Goal: Task Accomplishment & Management: Use online tool/utility

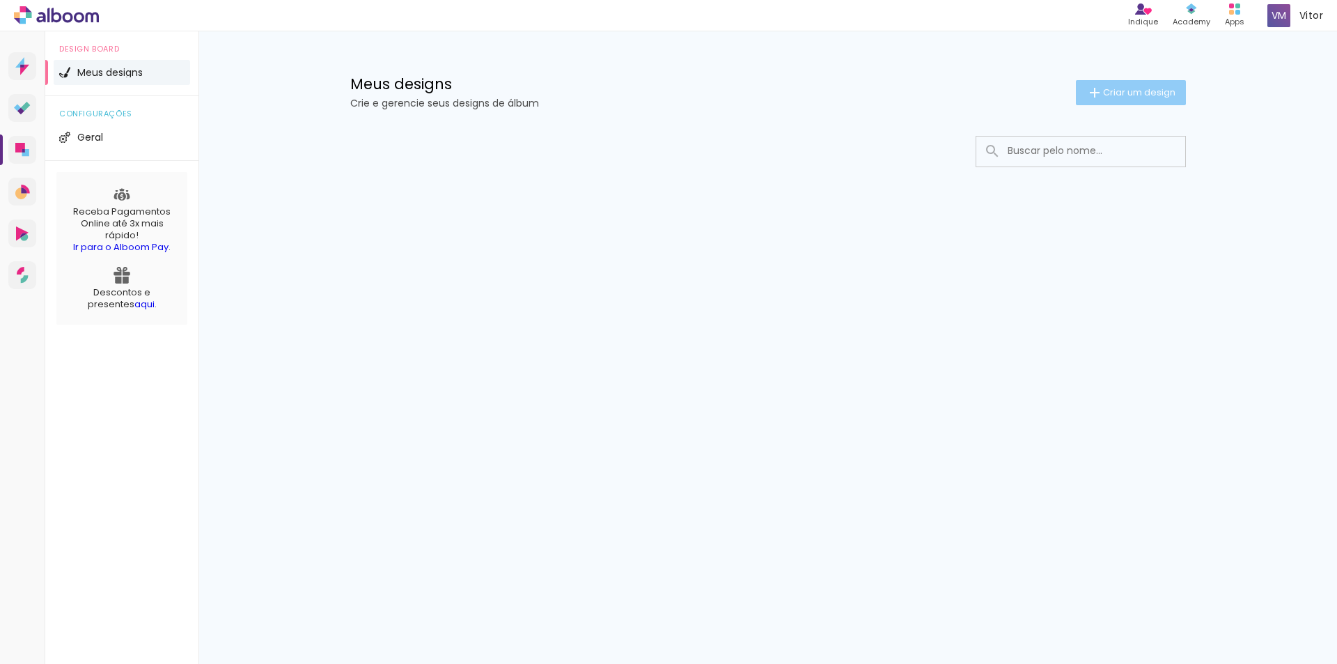
click at [1128, 88] on span "Criar um design" at bounding box center [1139, 92] width 72 height 9
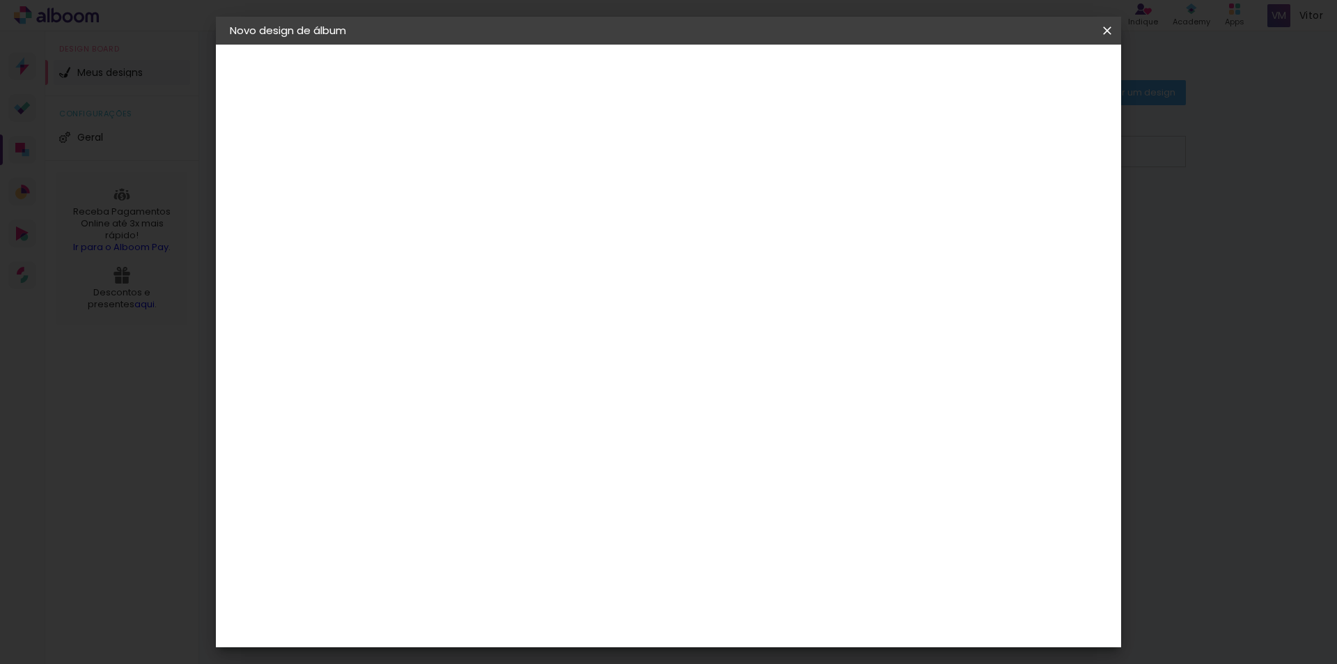
click at [0, 0] on div at bounding box center [0, 0] width 0 height 0
click at [458, 198] on div at bounding box center [458, 198] width 0 height 1
click at [458, 189] on input at bounding box center [458, 187] width 0 height 22
type input "[PERSON_NAME]"
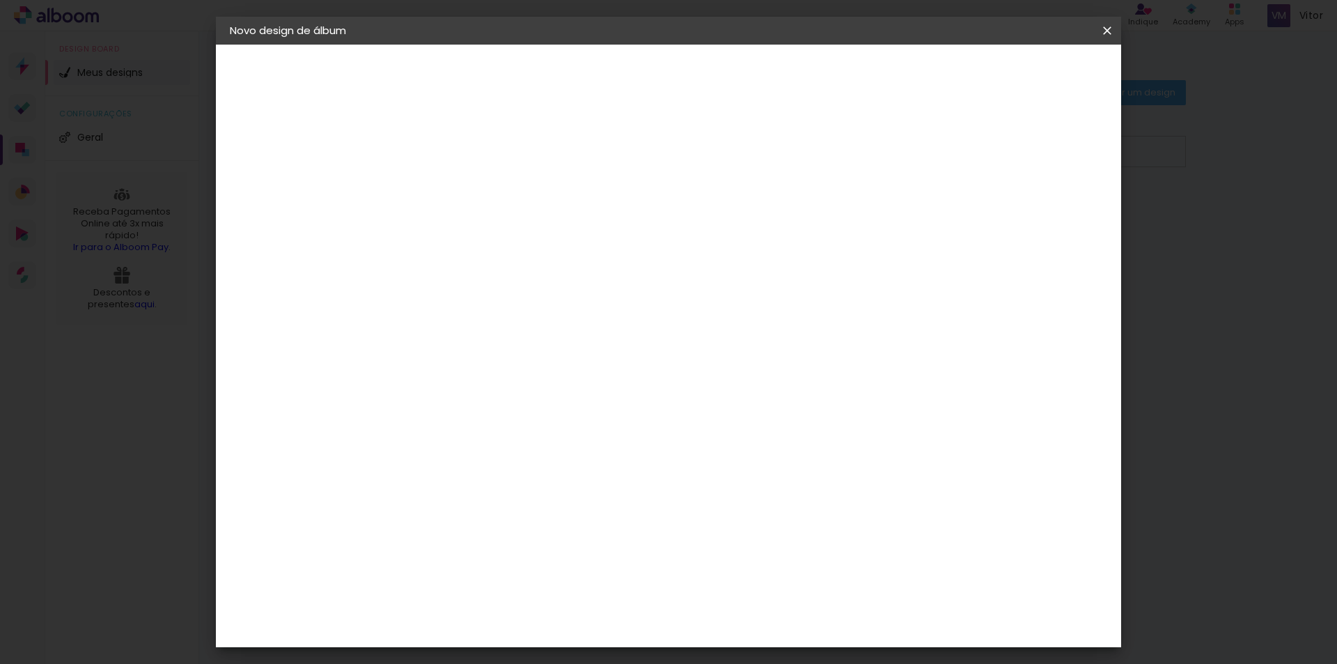
type paper-input "[PERSON_NAME]"
click at [0, 0] on slot "Avançar" at bounding box center [0, 0] width 0 height 0
click at [535, 224] on input "[GEOGRAPHIC_DATA]" at bounding box center [488, 222] width 130 height 17
click at [566, 174] on h3 "Encadernadora" at bounding box center [493, 170] width 150 height 15
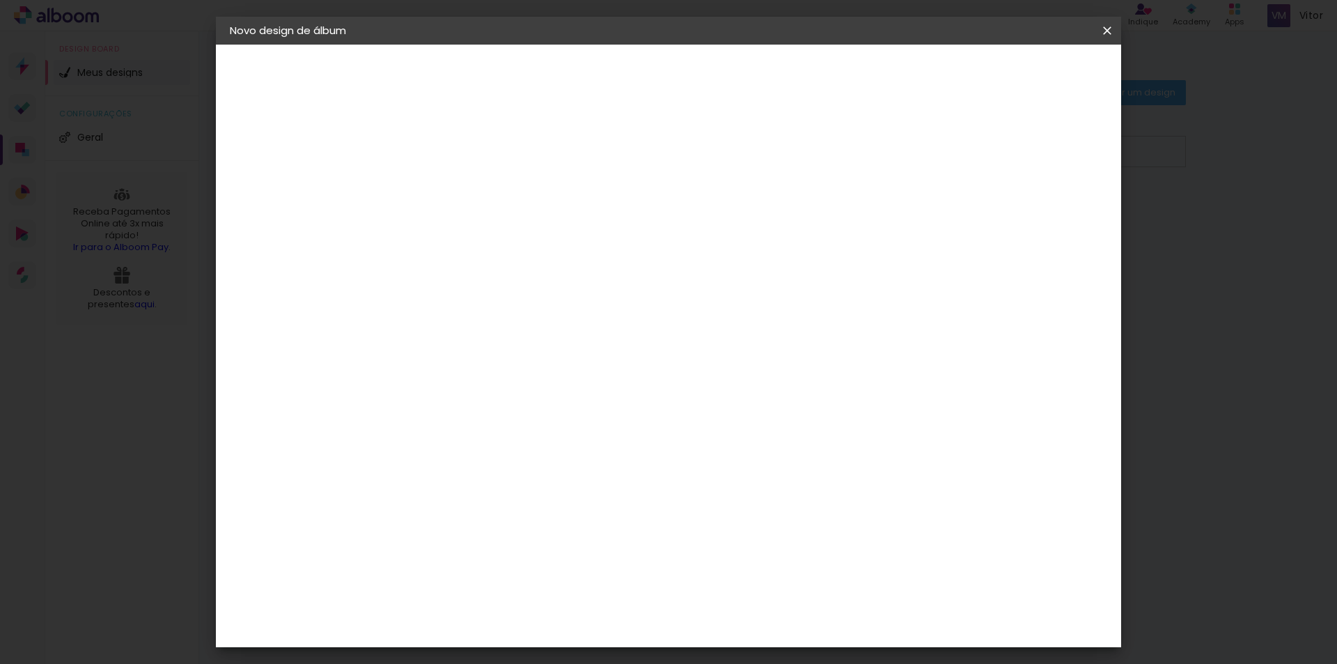
scroll to position [1463, 0]
click at [474, 368] on div "Foto 15" at bounding box center [461, 379] width 25 height 22
click at [718, 84] on paper-button "Avançar" at bounding box center [684, 74] width 68 height 24
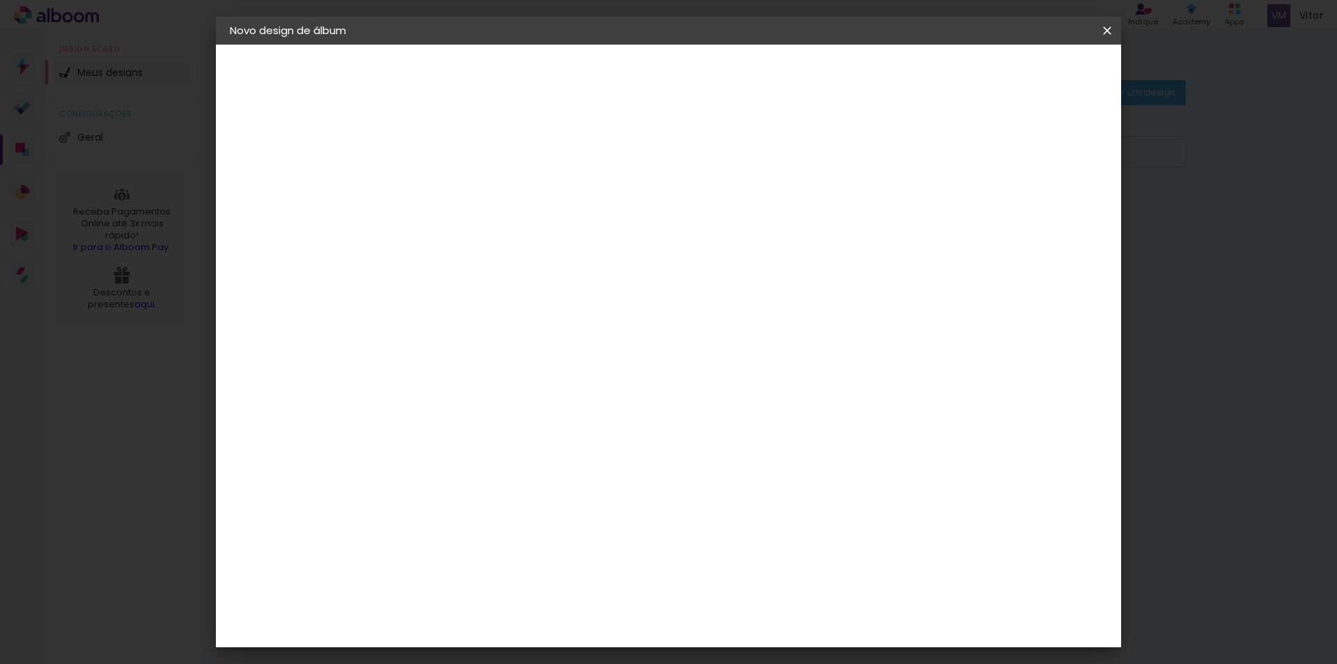
scroll to position [362, 0]
click at [281, 176] on div "Foto 15" at bounding box center [270, 172] width 22 height 20
click at [474, 299] on div "Foto 15" at bounding box center [461, 310] width 25 height 22
click at [0, 0] on slot "Avançar" at bounding box center [0, 0] width 0 height 0
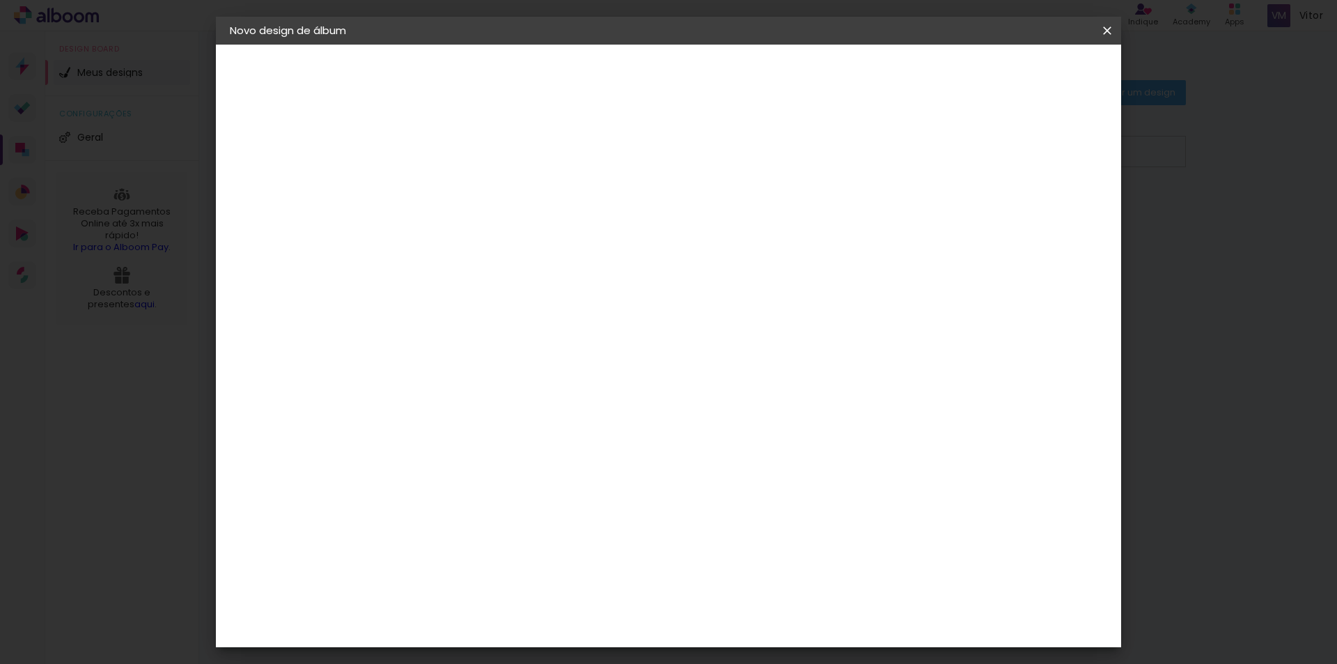
click at [552, 598] on span "20 × 25" at bounding box center [519, 616] width 65 height 37
click at [685, 63] on paper-button "Avançar" at bounding box center [650, 74] width 68 height 24
type input "1"
type paper-input "1"
click at [462, 150] on input "1" at bounding box center [447, 149] width 48 height 17
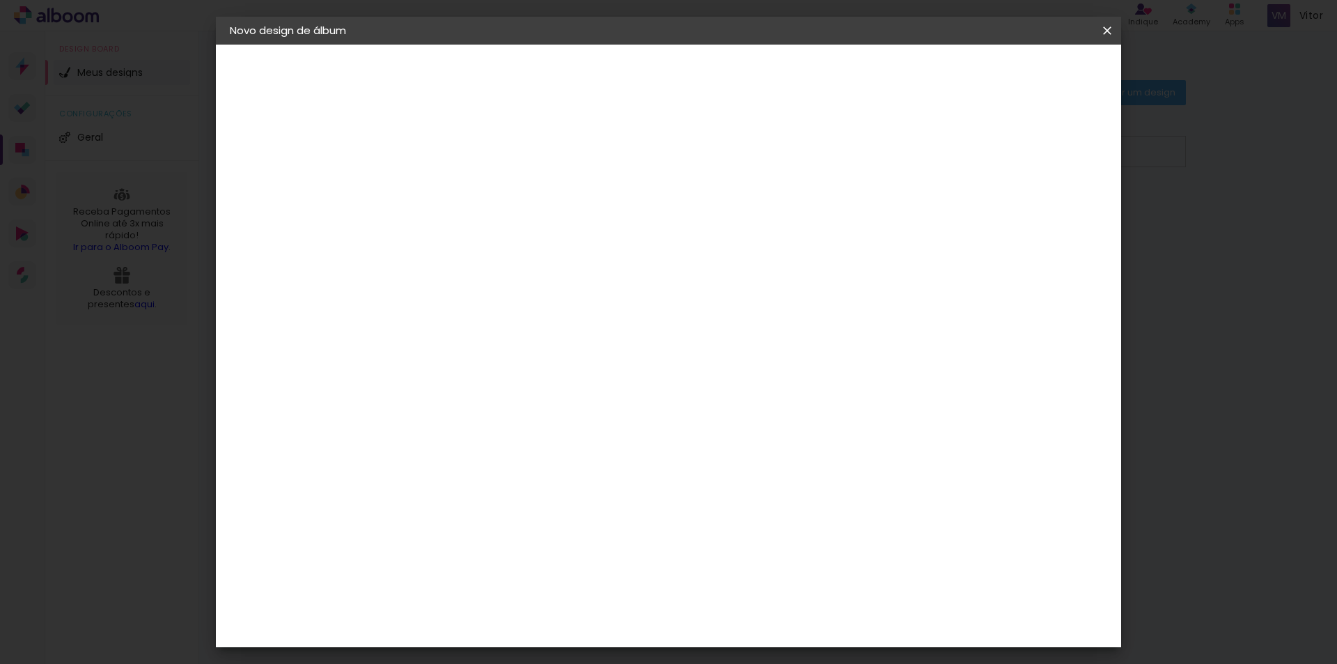
type input "2"
type paper-input "2"
click at [466, 146] on input "2" at bounding box center [447, 149] width 48 height 17
type input "1"
type paper-input "1"
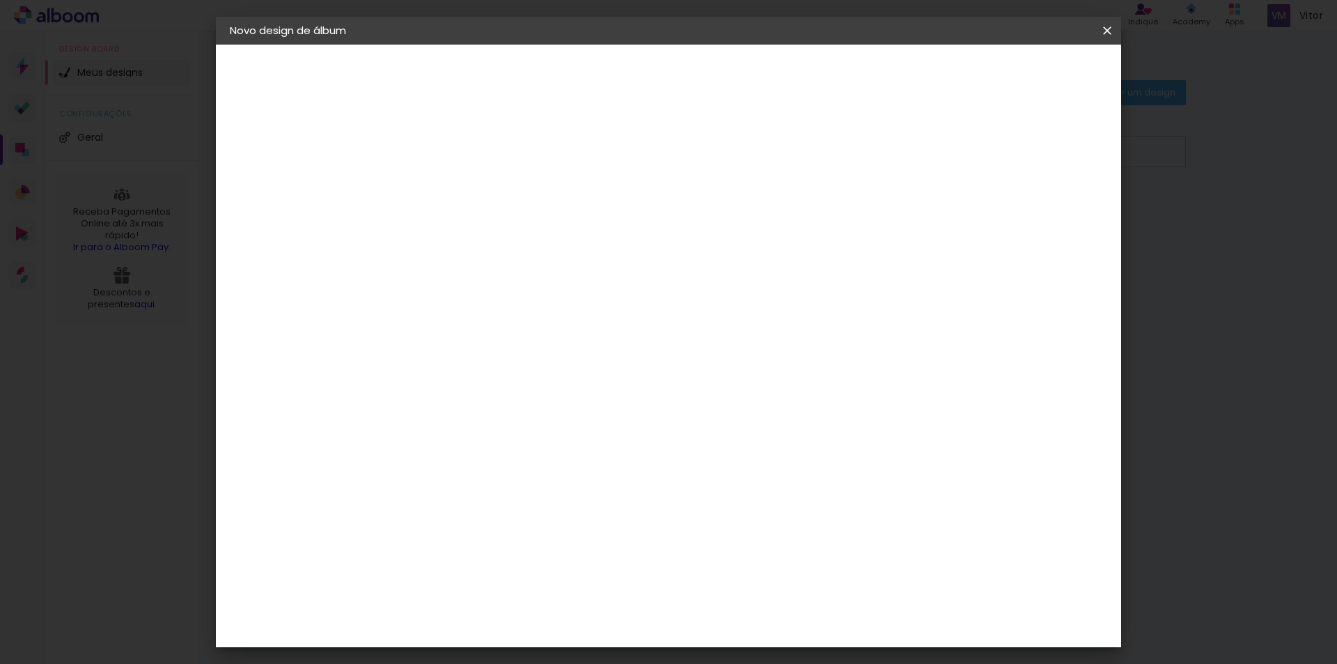
click at [466, 155] on input "1" at bounding box center [447, 149] width 48 height 17
type input "2"
type paper-input "2"
click at [468, 148] on input "2" at bounding box center [447, 149] width 48 height 17
type input "3"
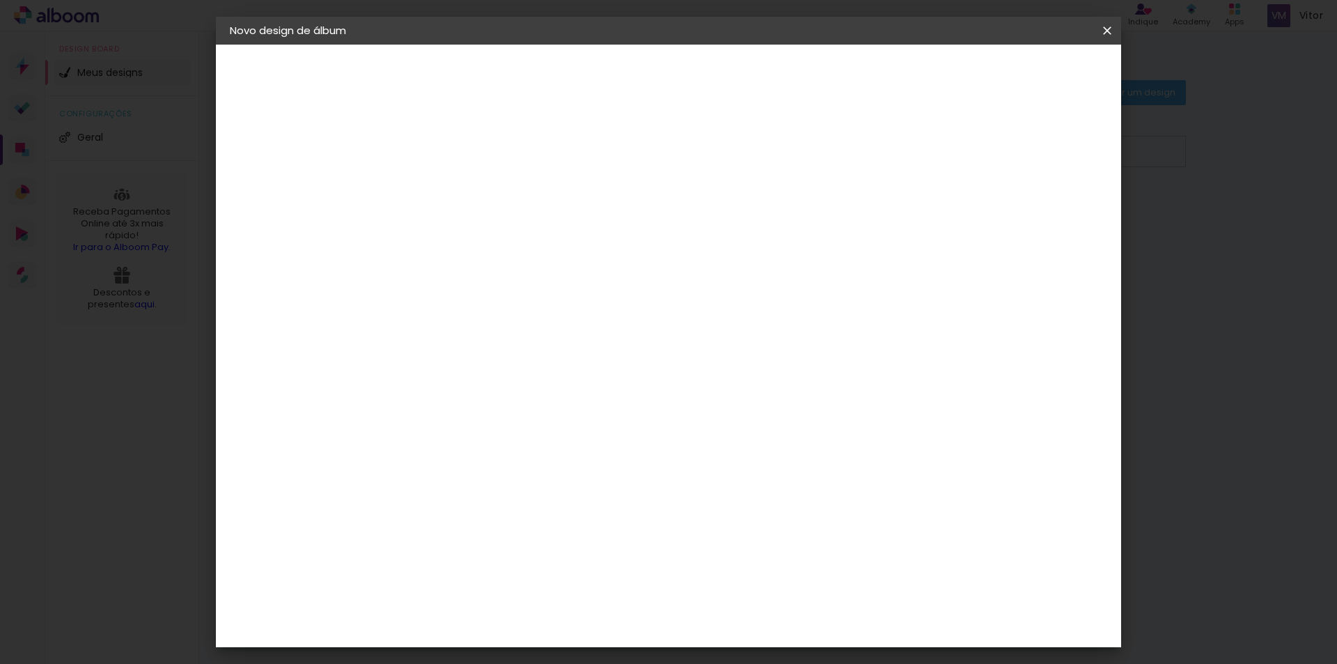
type paper-input "3"
click at [468, 148] on input "3" at bounding box center [447, 149] width 48 height 17
type input "4"
type paper-input "4"
click at [468, 148] on input "4" at bounding box center [447, 149] width 48 height 17
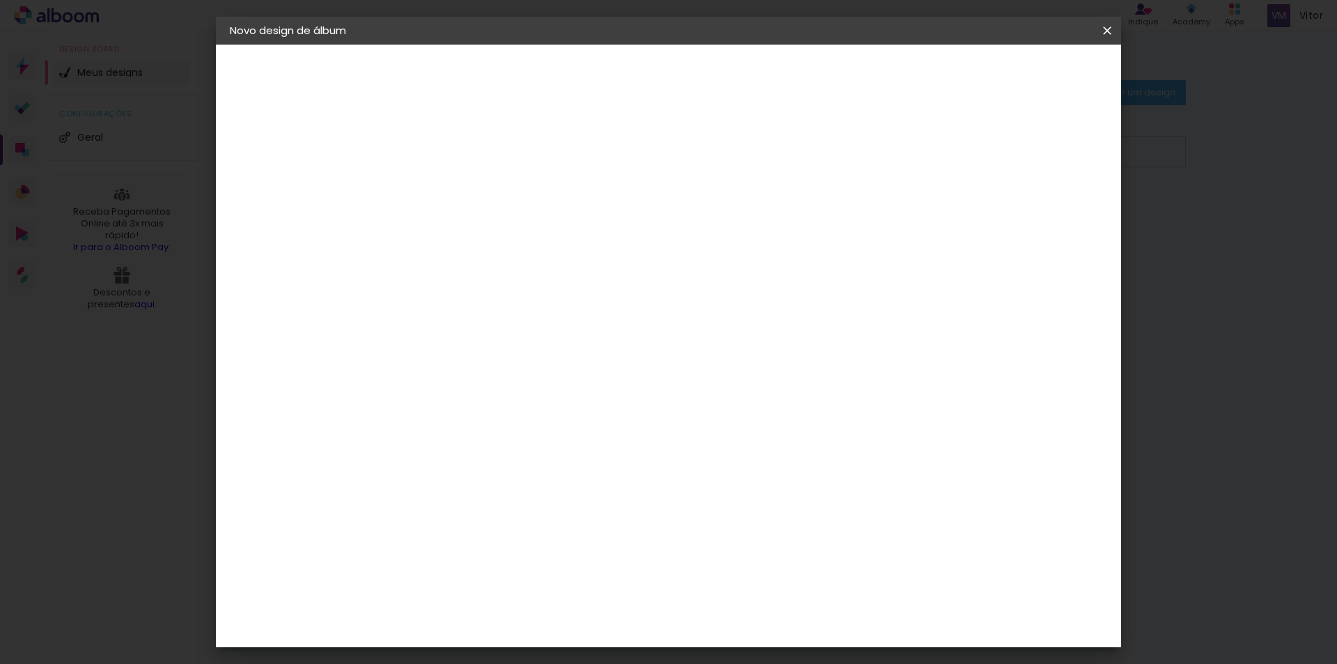
type input "5"
type paper-input "5"
click at [468, 148] on input "5" at bounding box center [447, 149] width 48 height 17
click at [467, 159] on div at bounding box center [458, 159] width 70 height 1
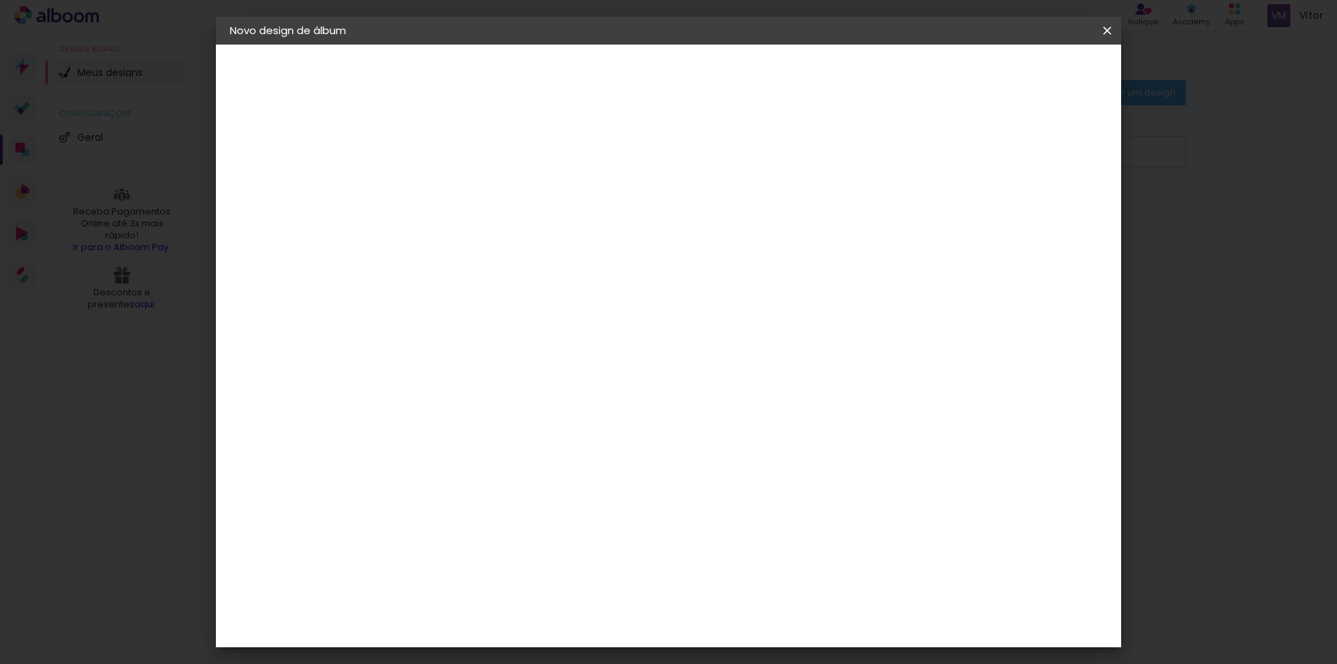
type input "4"
type paper-input "4"
click at [460, 151] on input "4" at bounding box center [447, 149] width 48 height 17
type input "3"
type paper-input "3"
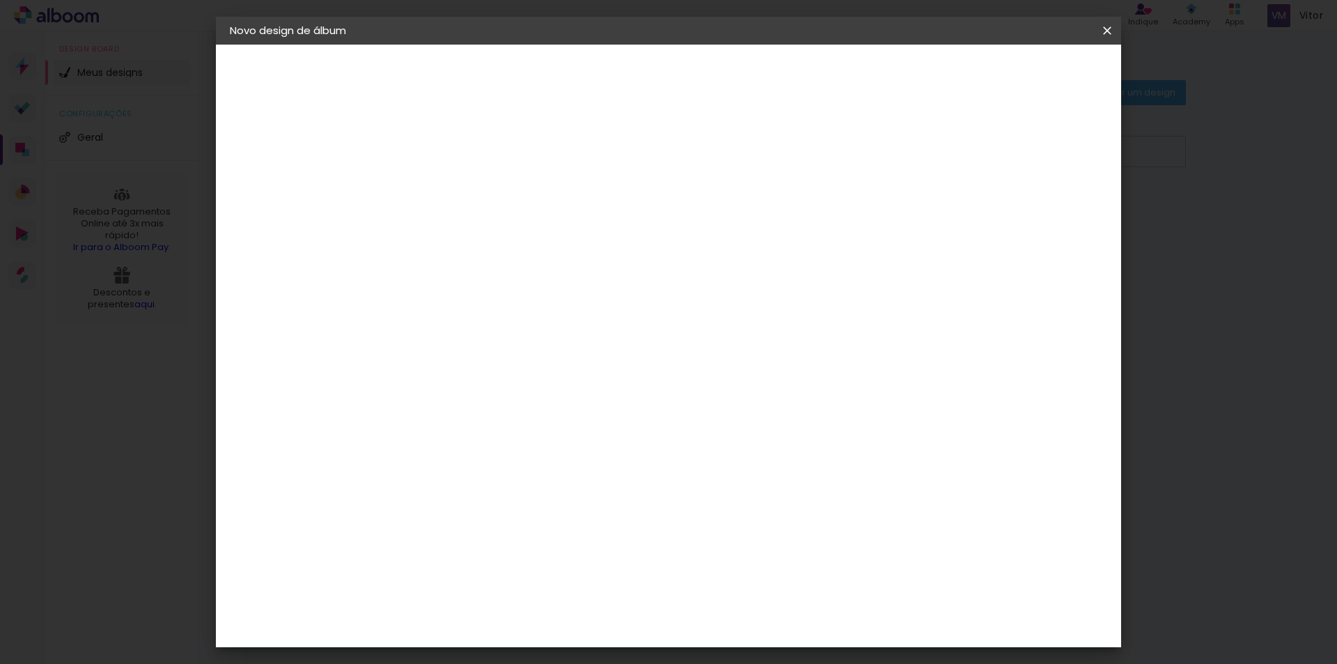
click at [462, 153] on input "3" at bounding box center [447, 149] width 48 height 17
type input "2"
type paper-input "2"
click at [462, 153] on input "2" at bounding box center [447, 149] width 48 height 17
type input "1"
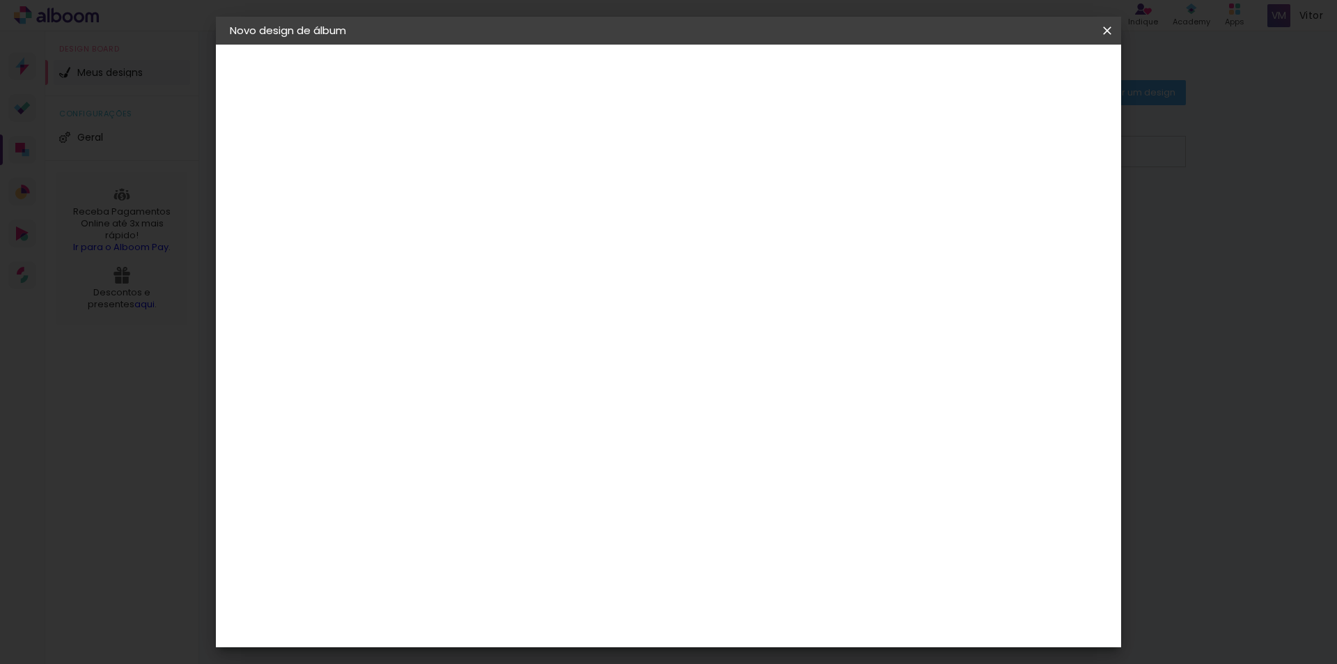
type paper-input "1"
click at [464, 154] on input "1" at bounding box center [447, 149] width 48 height 17
type input "0"
type paper-input "0"
click at [464, 154] on input "0" at bounding box center [447, 149] width 48 height 17
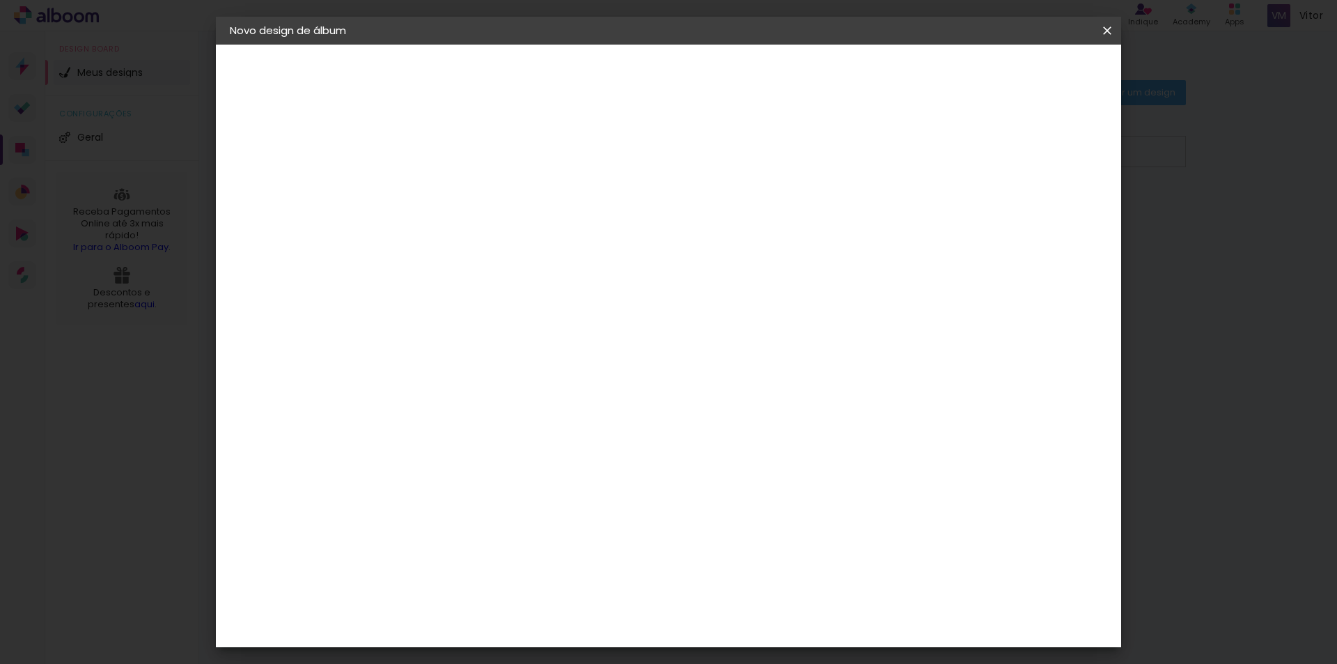
click at [996, 156] on div "Mostrar sangria" at bounding box center [988, 150] width 93 height 17
type paper-checkbox "on"
click at [996, 156] on div "Mostrar sangria" at bounding box center [988, 150] width 93 height 17
click at [995, 156] on paper-checkbox "Mostrar sangria" at bounding box center [981, 150] width 105 height 17
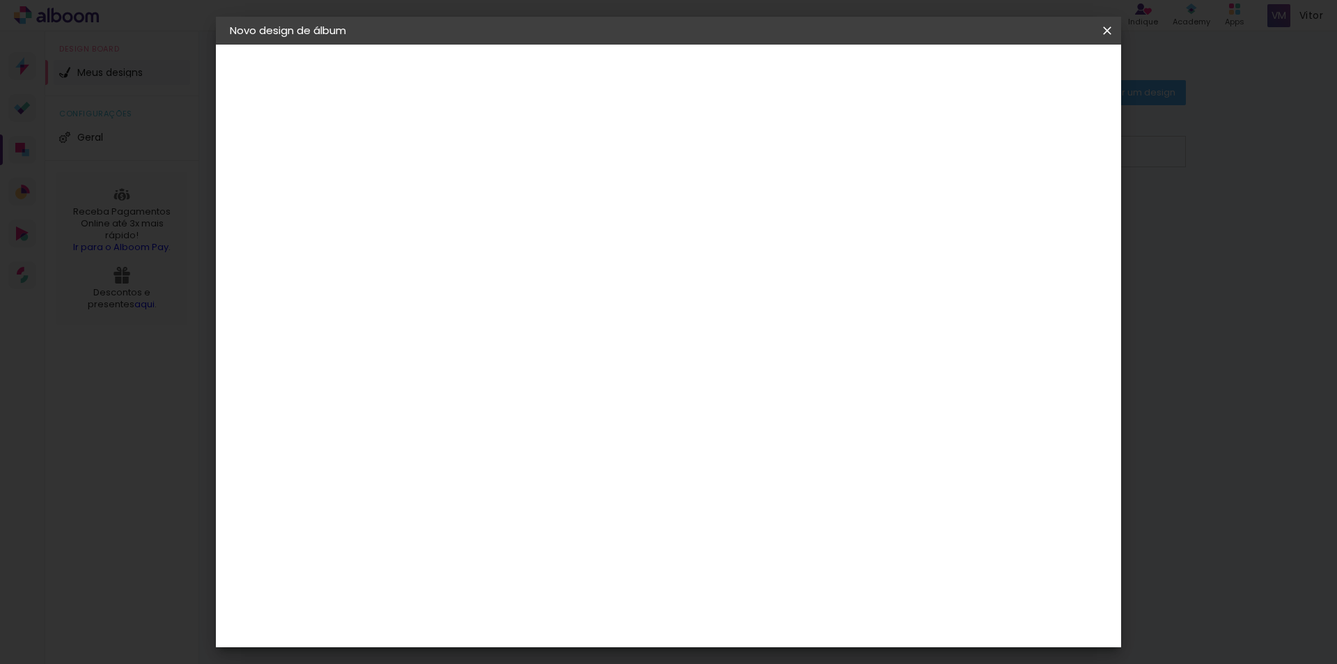
click at [942, 156] on div at bounding box center [935, 150] width 13 height 13
click at [1020, 76] on span "Iniciar design" at bounding box center [988, 74] width 63 height 10
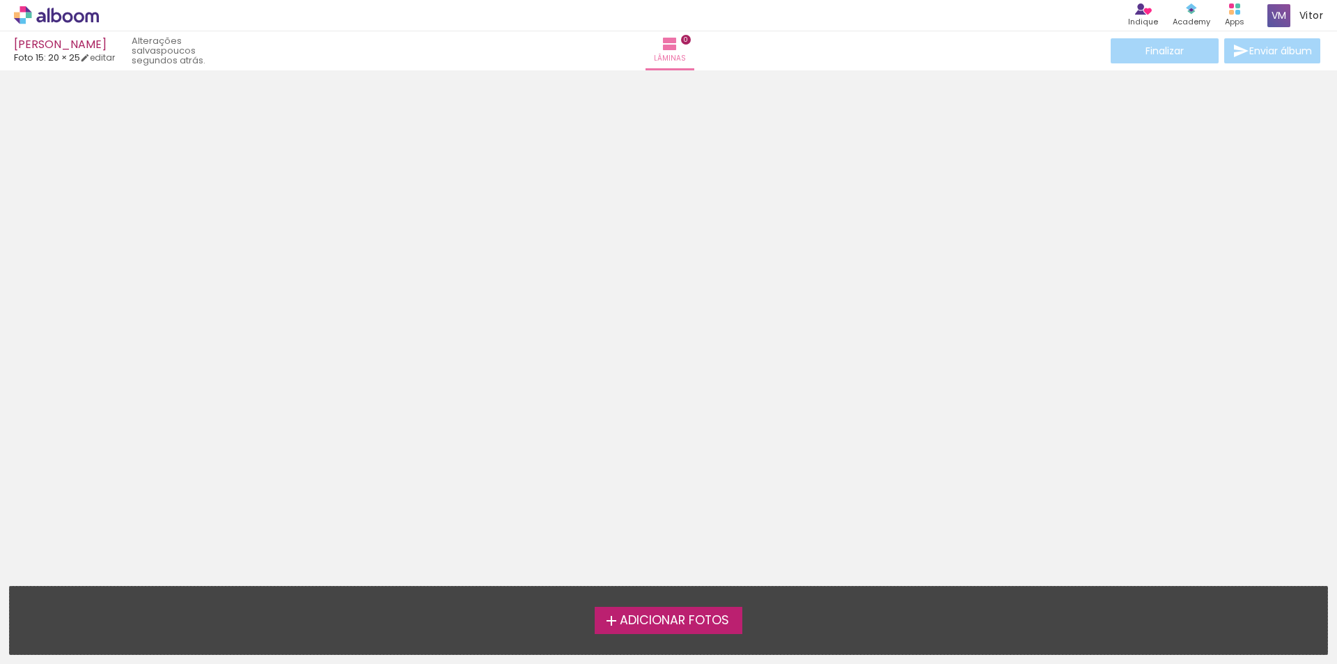
scroll to position [44, 0]
click at [672, 54] on span "Lâminas" at bounding box center [670, 58] width 32 height 13
click at [47, 20] on icon at bounding box center [48, 15] width 2 height 15
